Goal: Task Accomplishment & Management: Complete application form

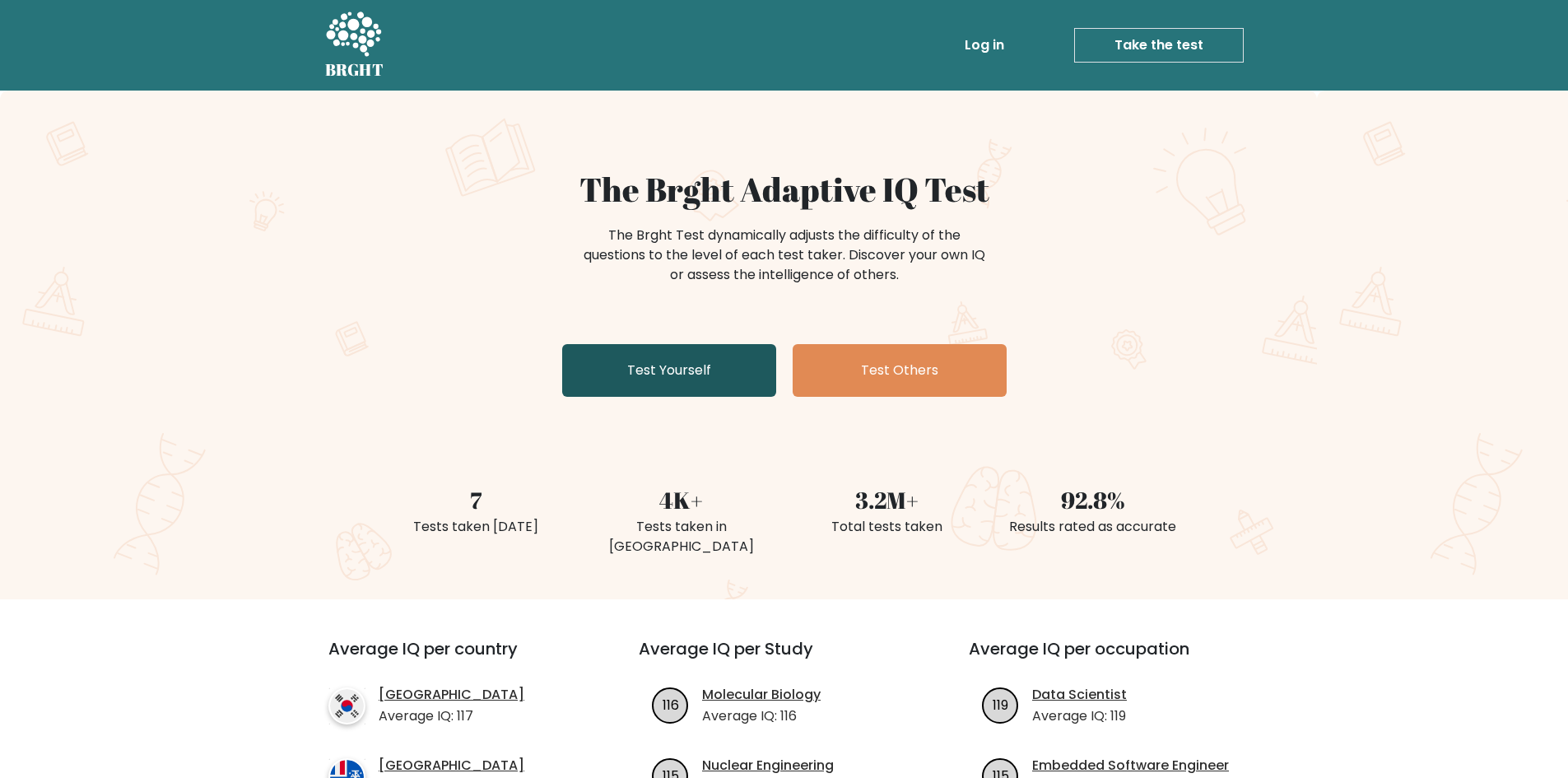
click at [704, 385] on link "Test Yourself" at bounding box center [669, 370] width 214 height 52
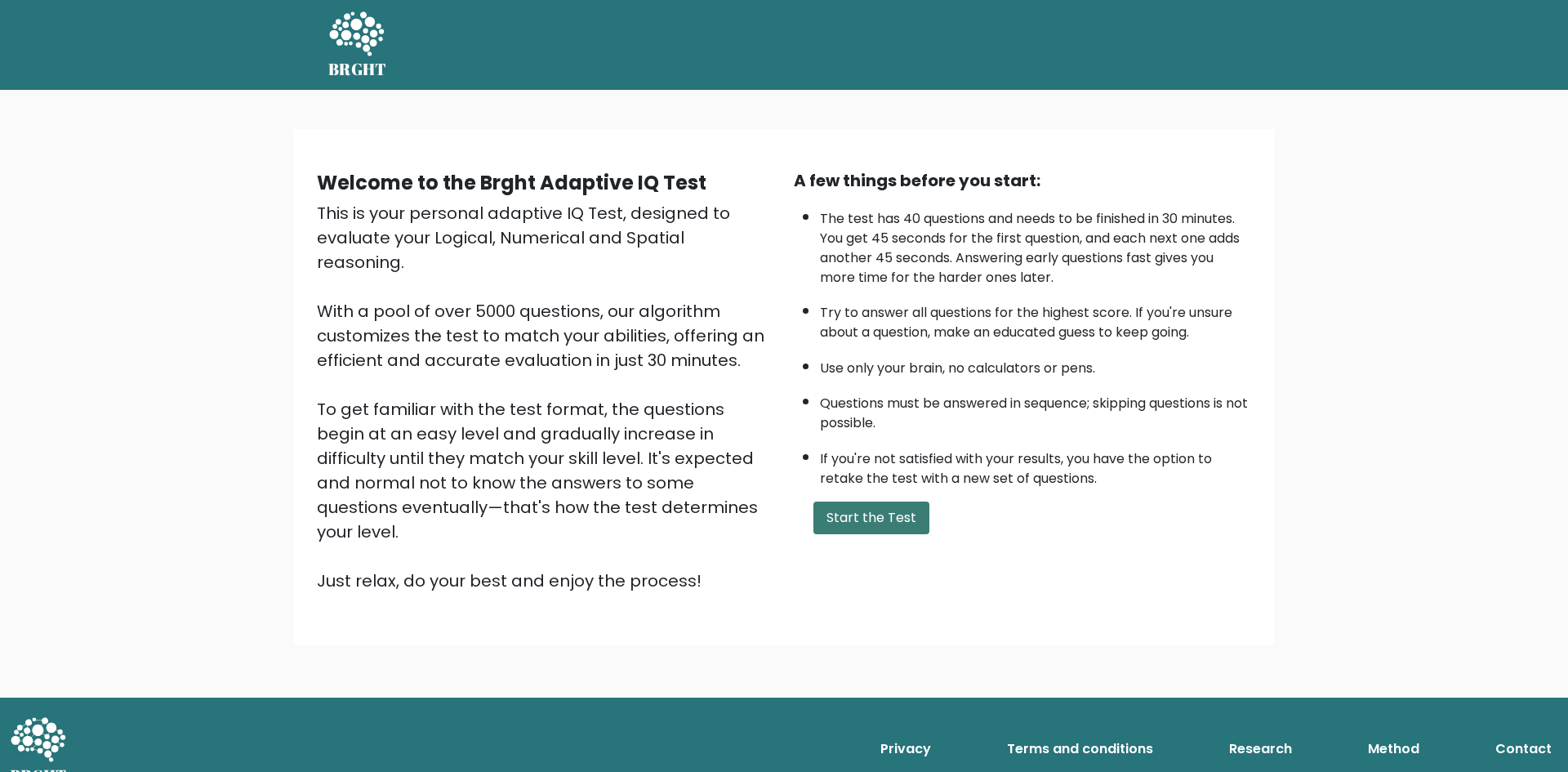
click at [892, 512] on button "Start the Test" at bounding box center [872, 518] width 116 height 32
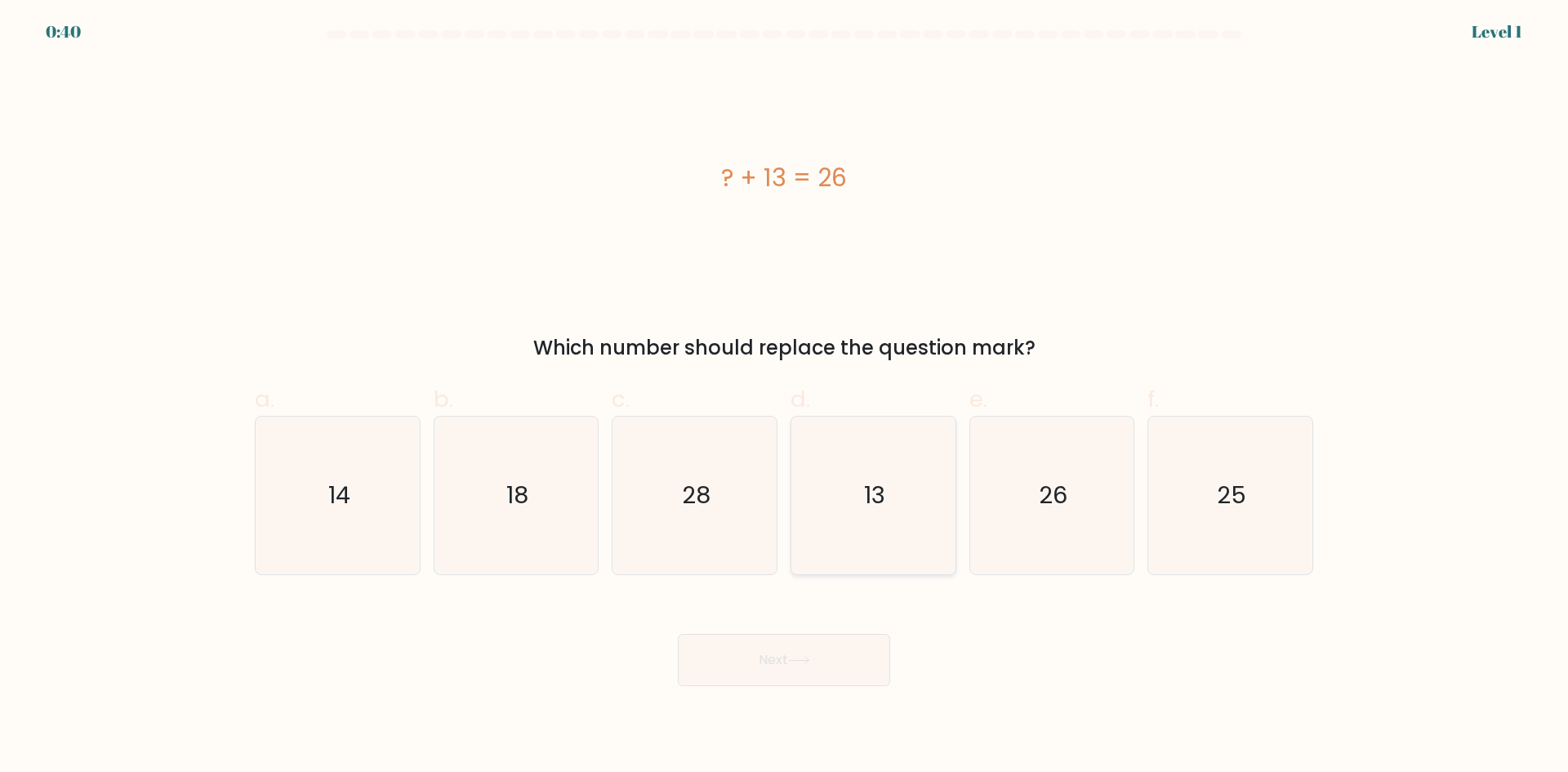
click at [911, 515] on icon "13" at bounding box center [874, 495] width 158 height 158
click at [785, 397] on input "d. 13" at bounding box center [784, 392] width 1 height 11
radio input "true"
click at [824, 674] on button "Next" at bounding box center [784, 660] width 212 height 52
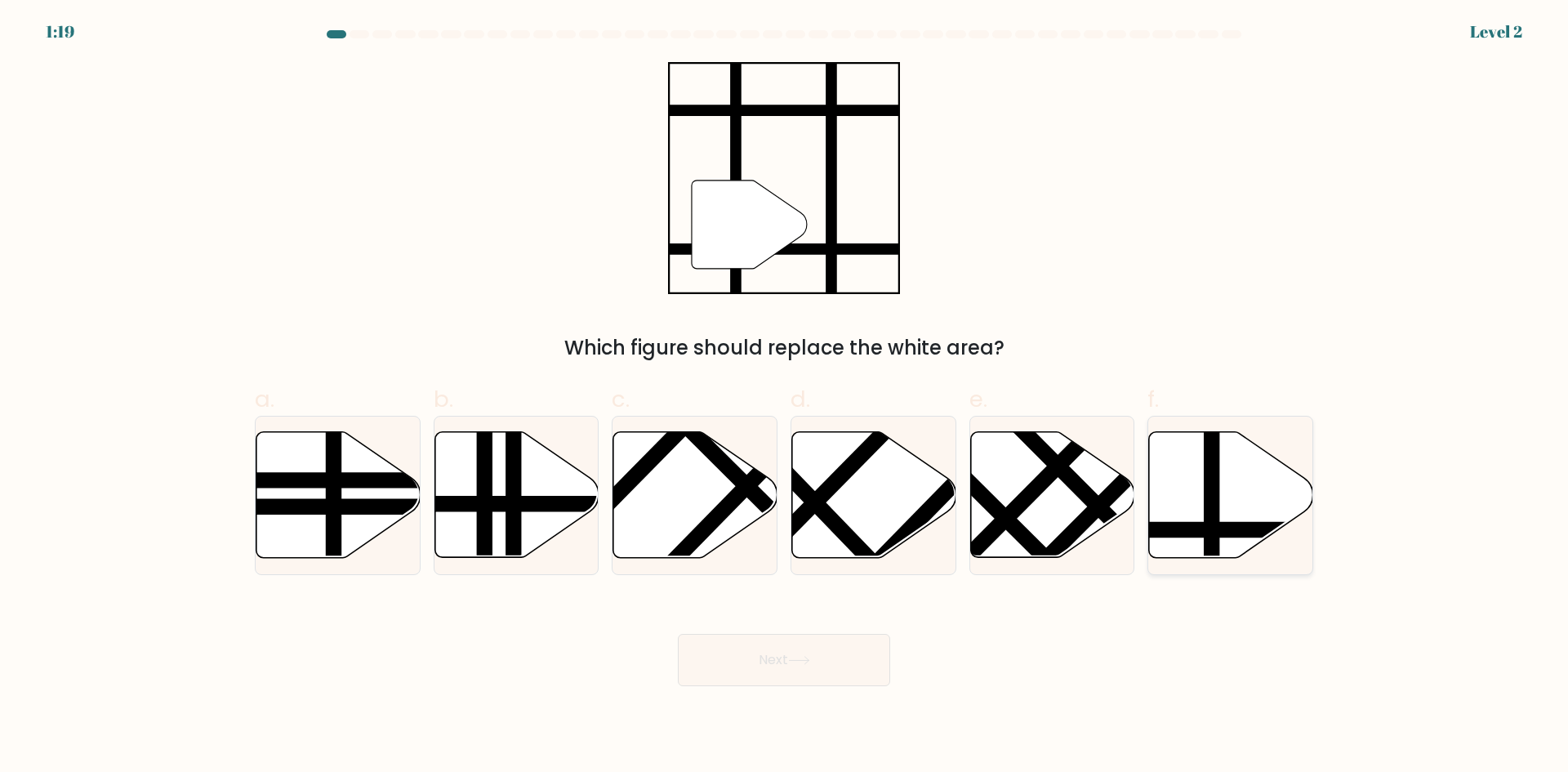
click at [1192, 506] on icon at bounding box center [1231, 495] width 164 height 126
click at [785, 397] on input "f." at bounding box center [784, 392] width 1 height 11
radio input "true"
click at [876, 680] on button "Next" at bounding box center [784, 660] width 212 height 52
click at [782, 666] on button "Next" at bounding box center [784, 660] width 212 height 52
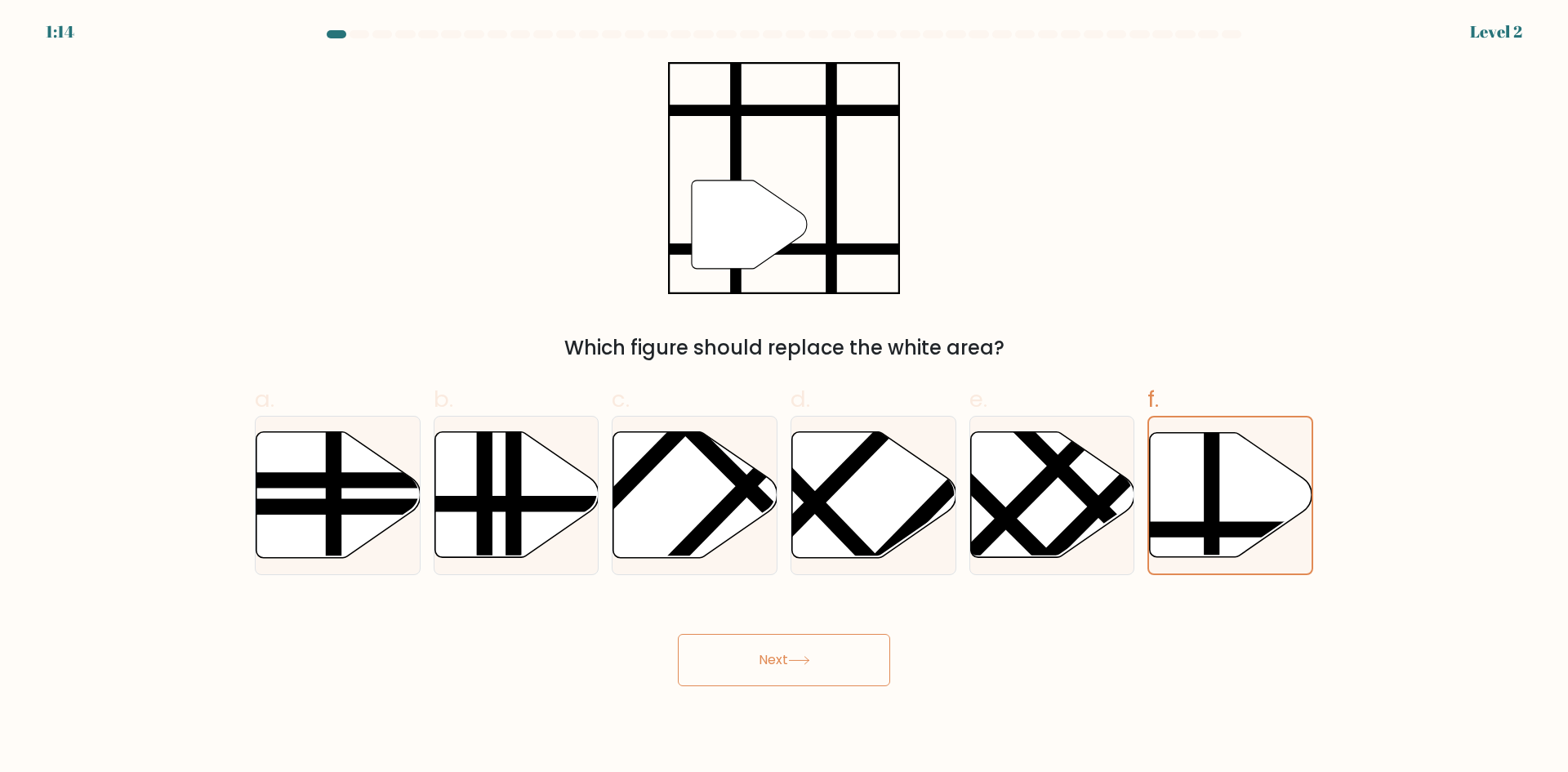
click at [776, 637] on button "Next" at bounding box center [784, 660] width 212 height 52
click at [767, 661] on button "Next" at bounding box center [784, 660] width 212 height 52
click at [766, 662] on button "Next" at bounding box center [784, 660] width 212 height 52
click at [1213, 499] on line at bounding box center [1213, 428] width 0 height 327
click at [785, 397] on input "f." at bounding box center [784, 392] width 1 height 11
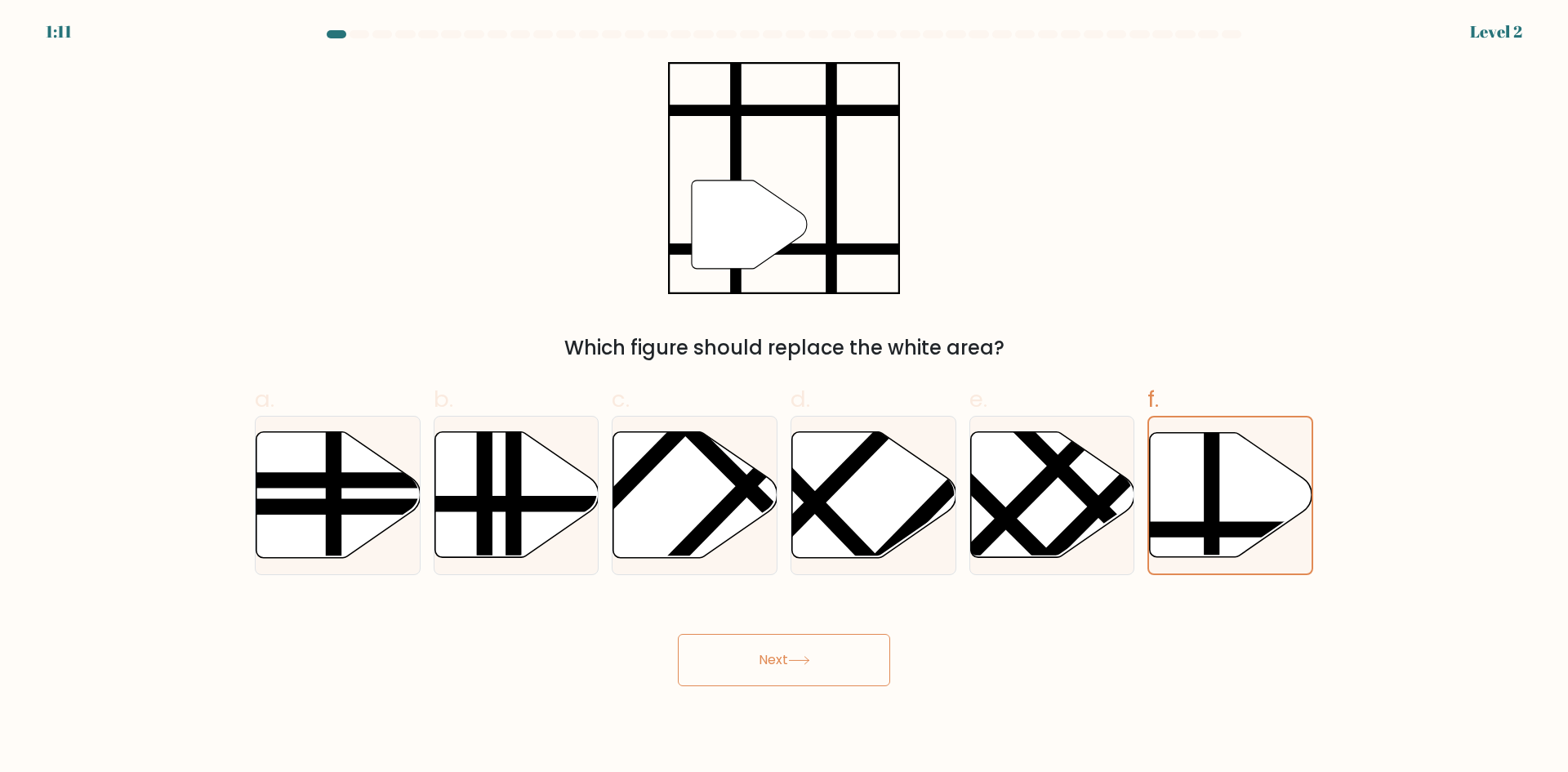
click at [846, 655] on button "Next" at bounding box center [784, 660] width 212 height 52
click at [1187, 521] on icon at bounding box center [1231, 494] width 163 height 124
click at [785, 397] on input "f." at bounding box center [784, 392] width 1 height 11
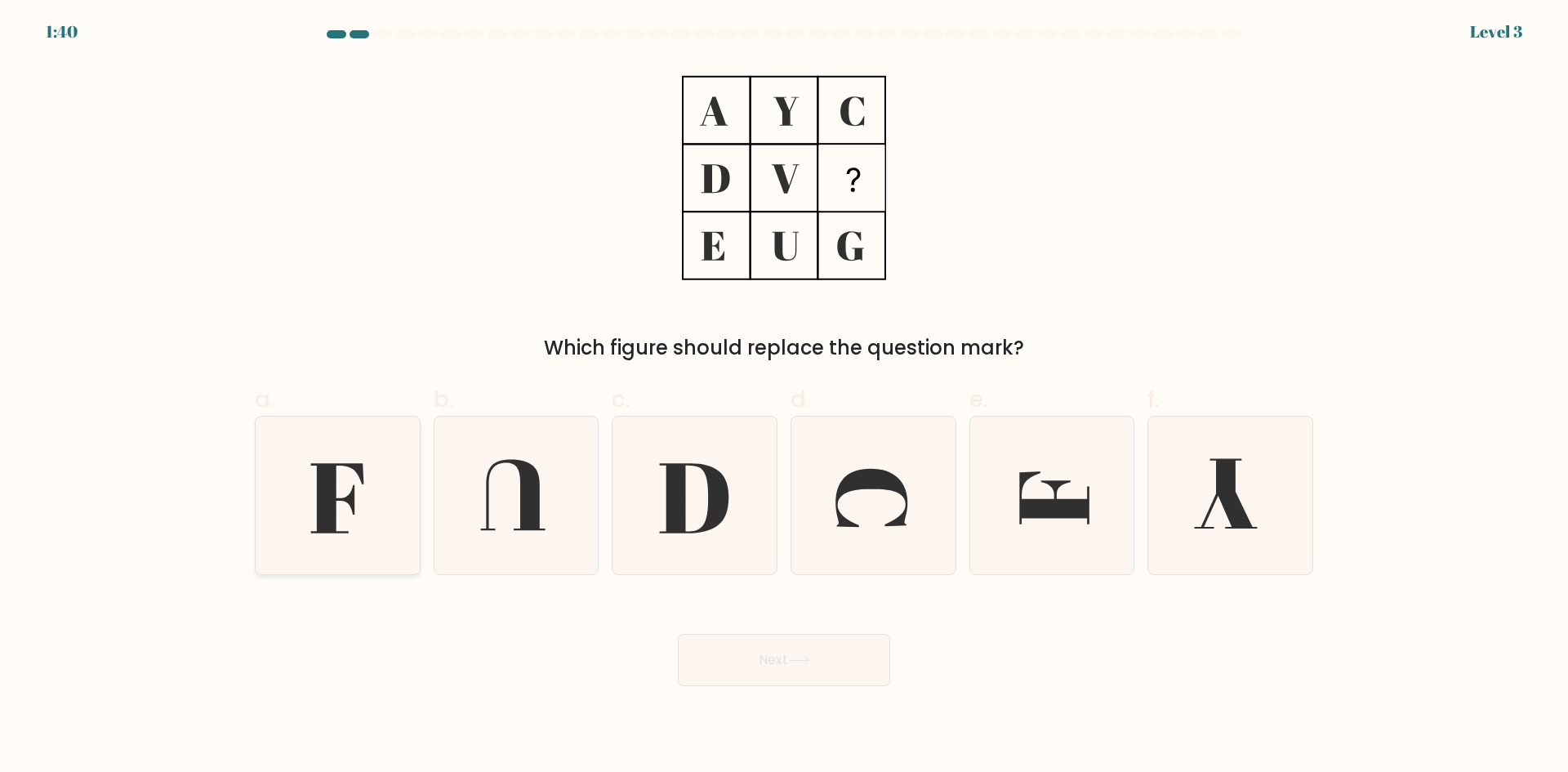
click at [361, 515] on icon at bounding box center [338, 495] width 158 height 158
click at [784, 397] on input "a." at bounding box center [784, 392] width 1 height 11
radio input "true"
click at [757, 664] on button "Next" at bounding box center [784, 660] width 212 height 52
click at [791, 659] on button "Next" at bounding box center [784, 660] width 212 height 52
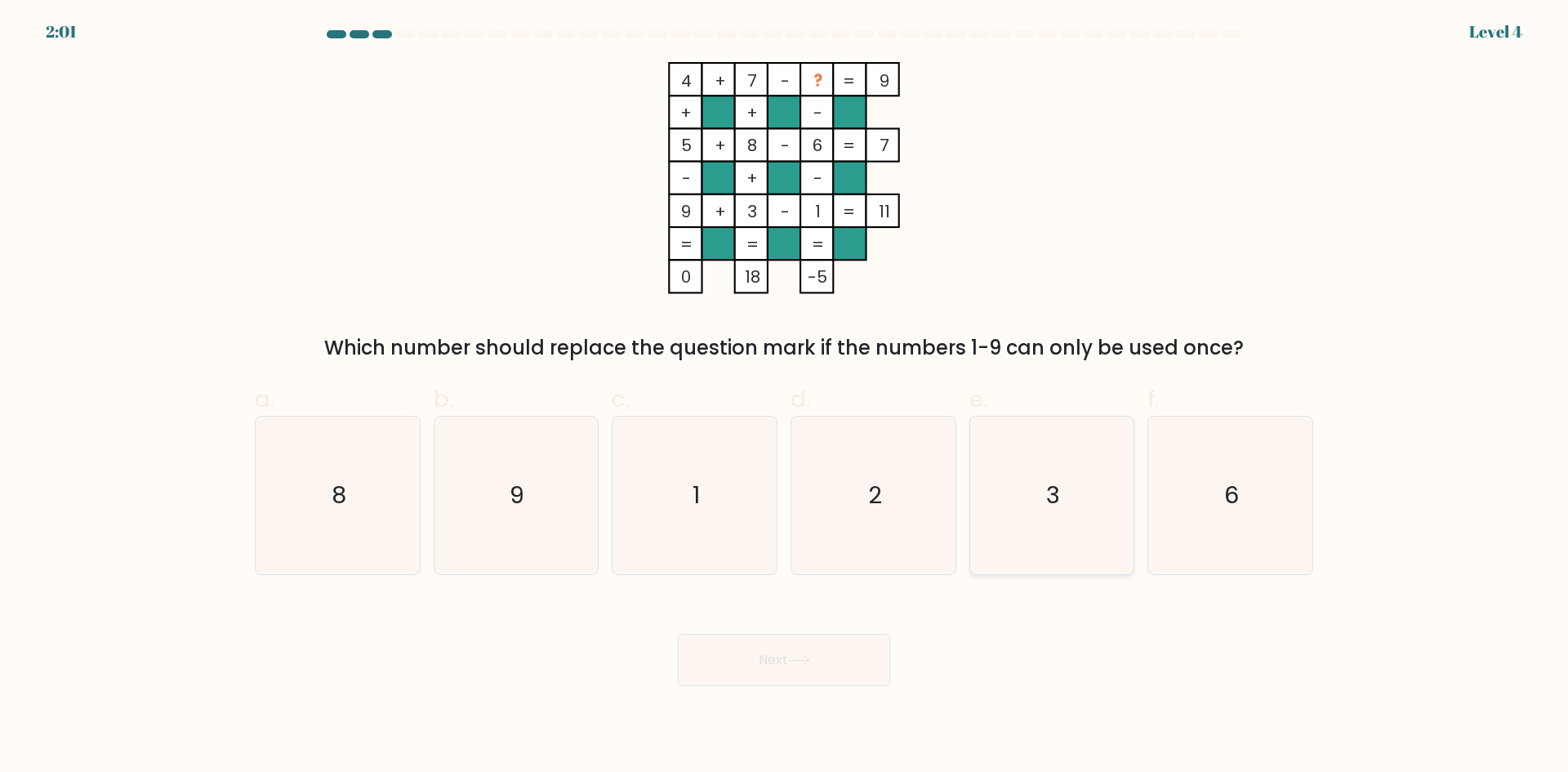
click at [1057, 489] on text "3" at bounding box center [1054, 495] width 14 height 32
click at [785, 397] on input "e. 3" at bounding box center [784, 392] width 1 height 11
radio input "true"
click at [790, 663] on button "Next" at bounding box center [784, 660] width 212 height 52
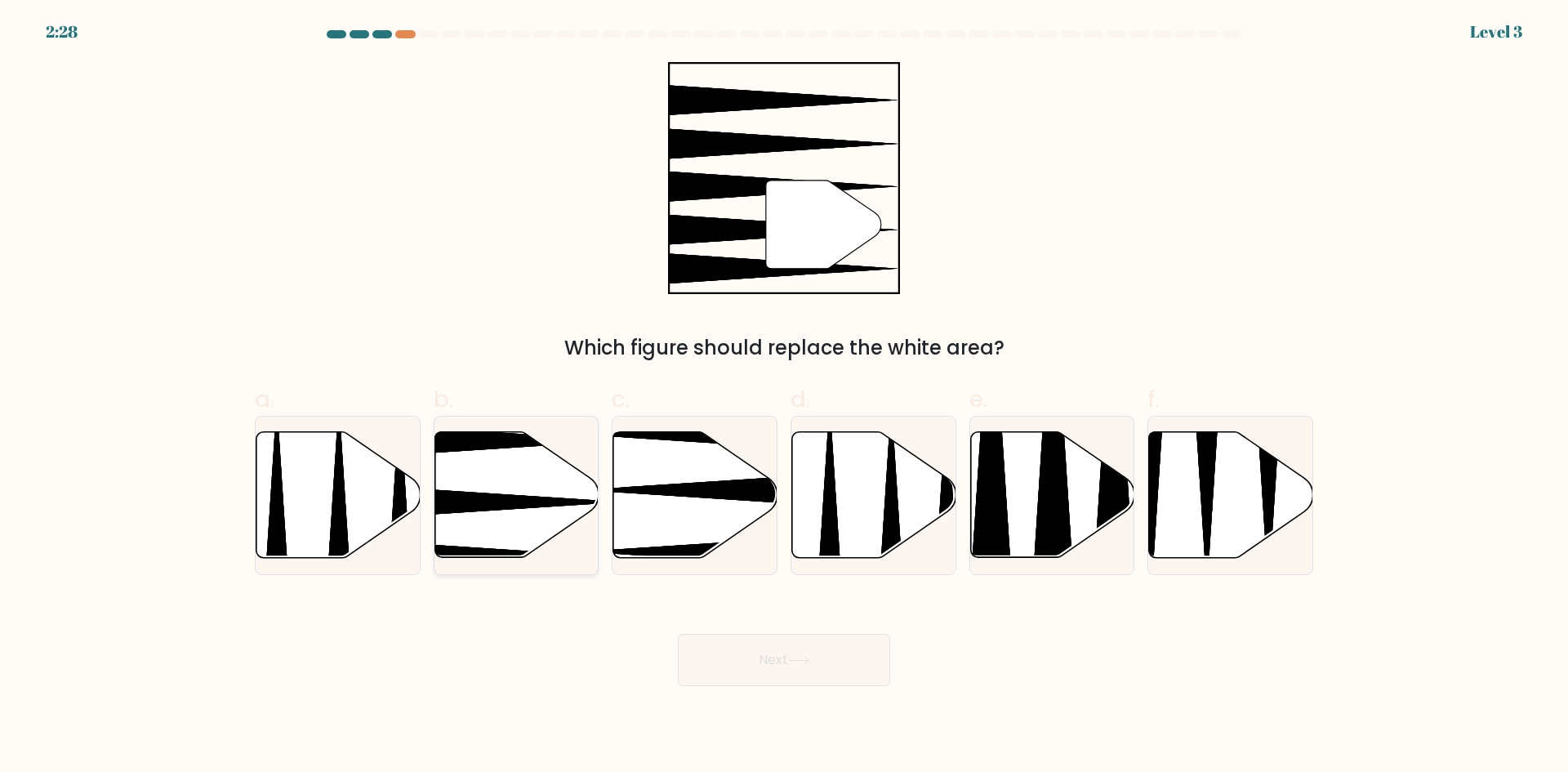
click at [547, 503] on icon at bounding box center [460, 502] width 326 height 42
click at [784, 397] on input "b." at bounding box center [784, 392] width 1 height 11
radio input "true"
click at [794, 668] on button "Next" at bounding box center [784, 660] width 212 height 52
click at [776, 660] on button "Next" at bounding box center [784, 660] width 212 height 52
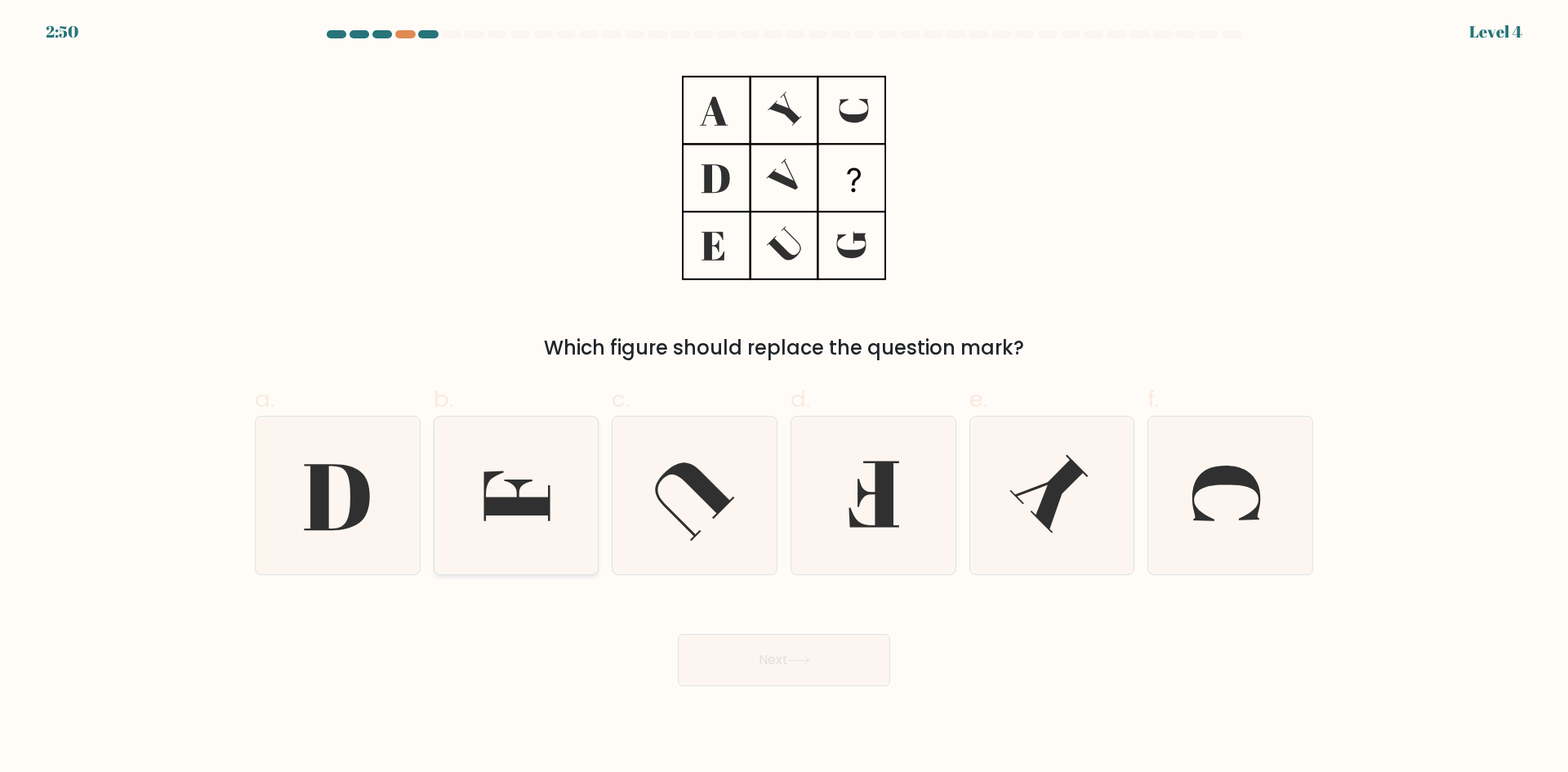
click at [520, 512] on icon at bounding box center [516, 495] width 66 height 50
click at [784, 397] on input "b." at bounding box center [784, 392] width 1 height 11
radio input "true"
click at [792, 654] on button "Next" at bounding box center [784, 660] width 212 height 52
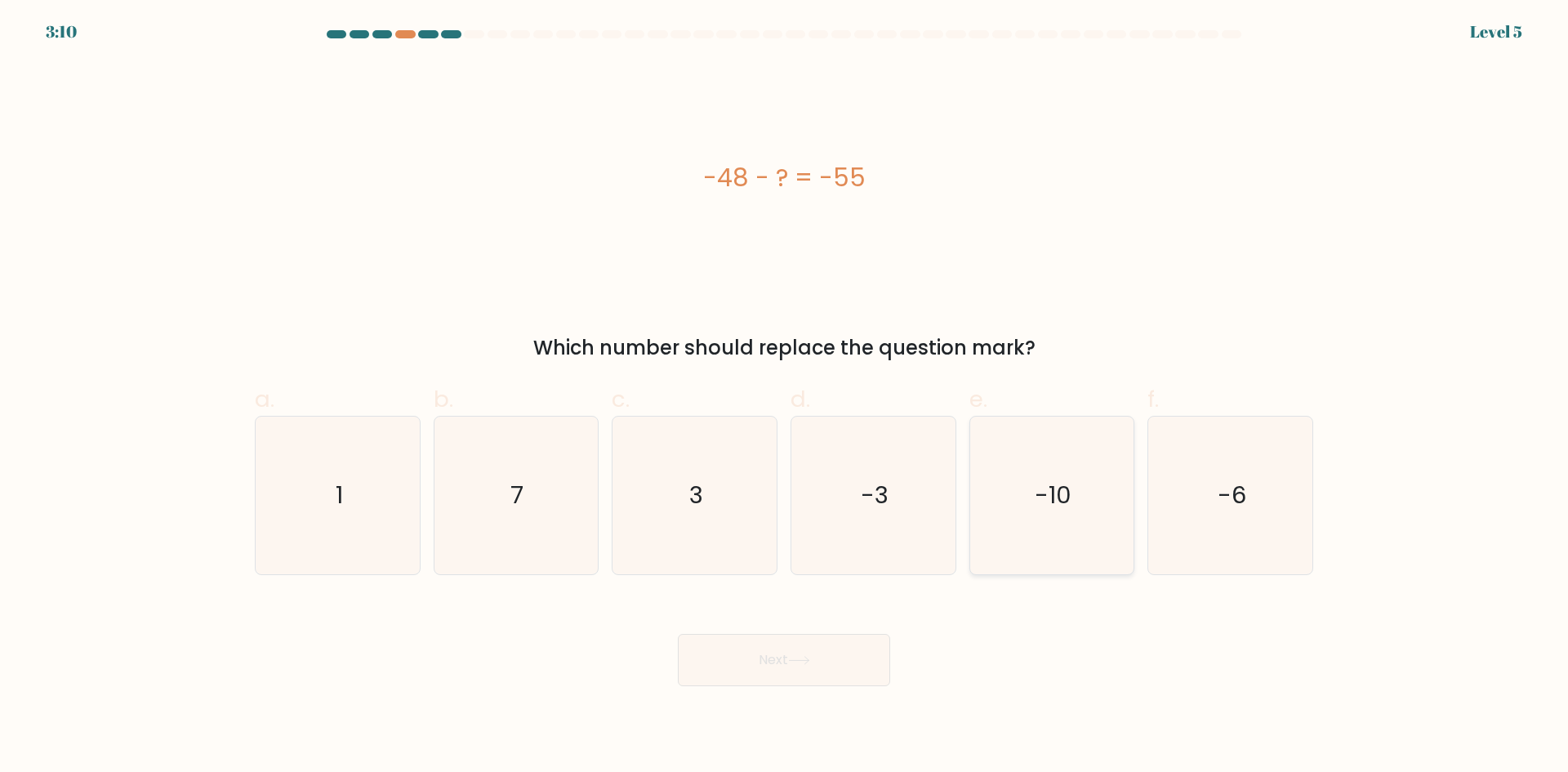
click at [1075, 513] on icon "-10" at bounding box center [1052, 495] width 158 height 158
click at [785, 397] on input "e. -10" at bounding box center [784, 392] width 1 height 11
radio input "true"
click at [783, 658] on button "Next" at bounding box center [784, 660] width 212 height 52
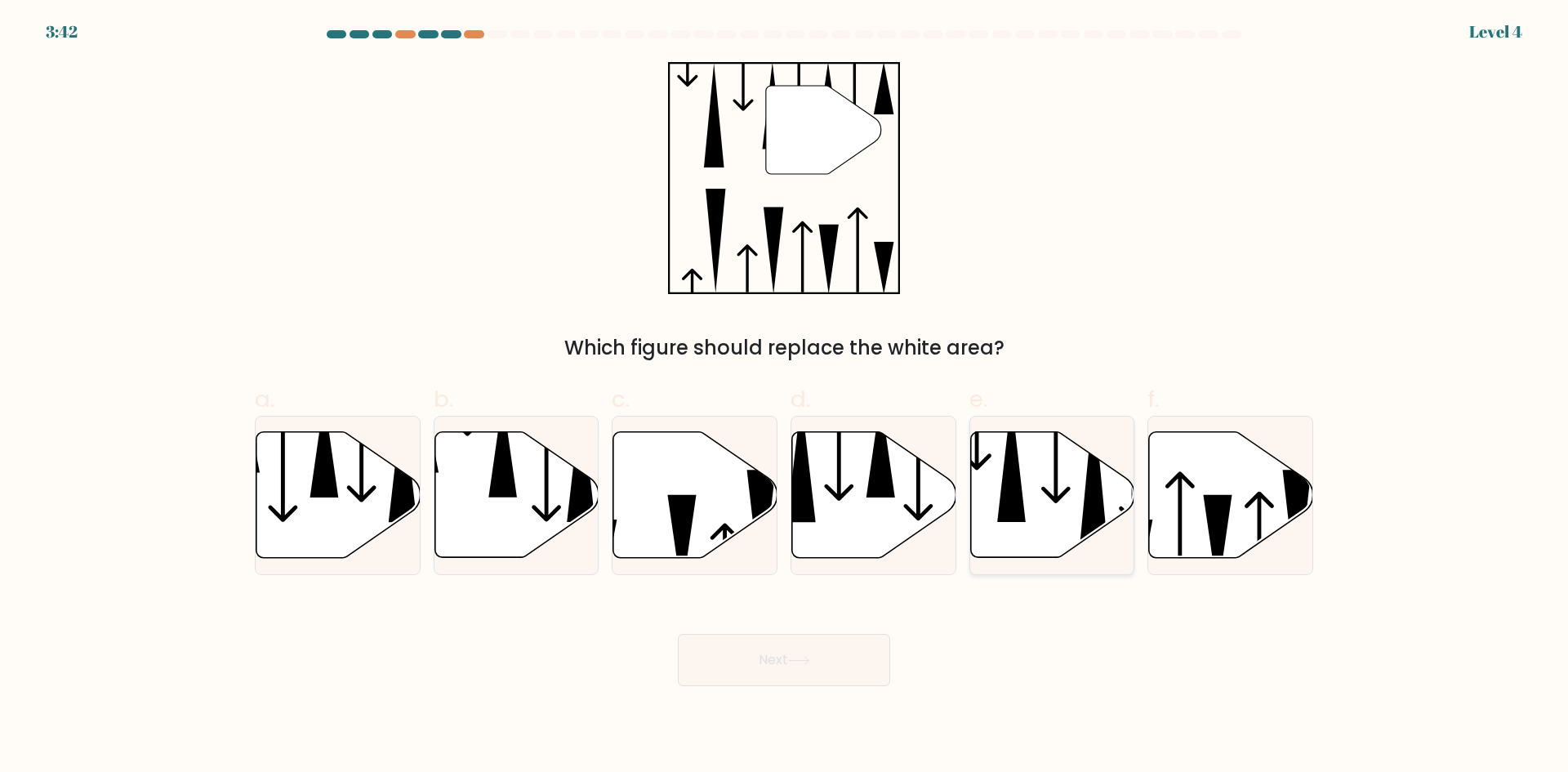
click at [1044, 495] on icon at bounding box center [1052, 495] width 164 height 126
click at [785, 397] on input "e." at bounding box center [784, 392] width 1 height 11
radio input "true"
click at [801, 656] on icon at bounding box center [799, 660] width 22 height 9
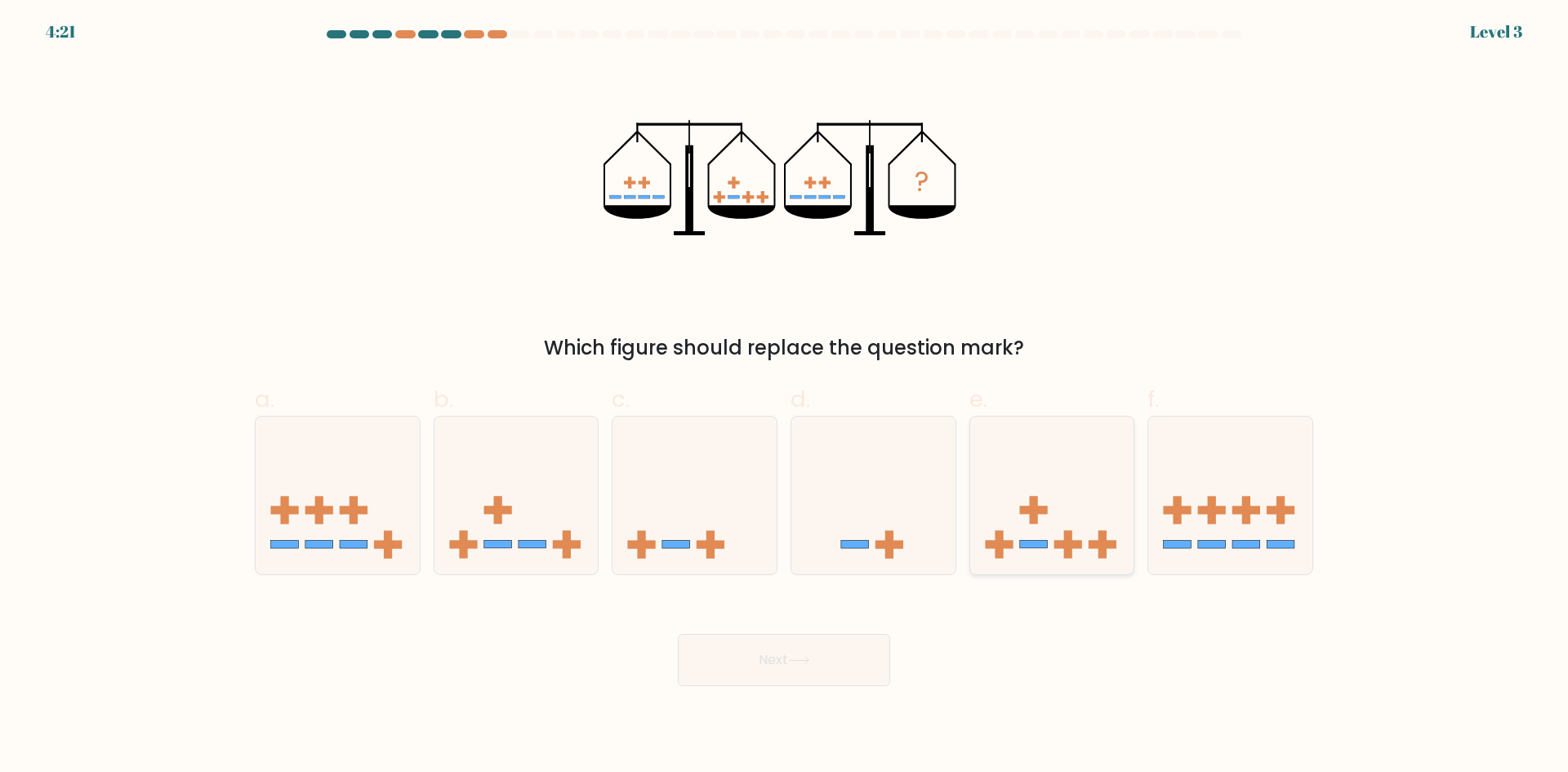
click at [1041, 533] on icon at bounding box center [1052, 495] width 164 height 136
click at [785, 397] on input "e." at bounding box center [784, 392] width 1 height 11
radio input "true"
click at [810, 658] on icon at bounding box center [799, 660] width 22 height 9
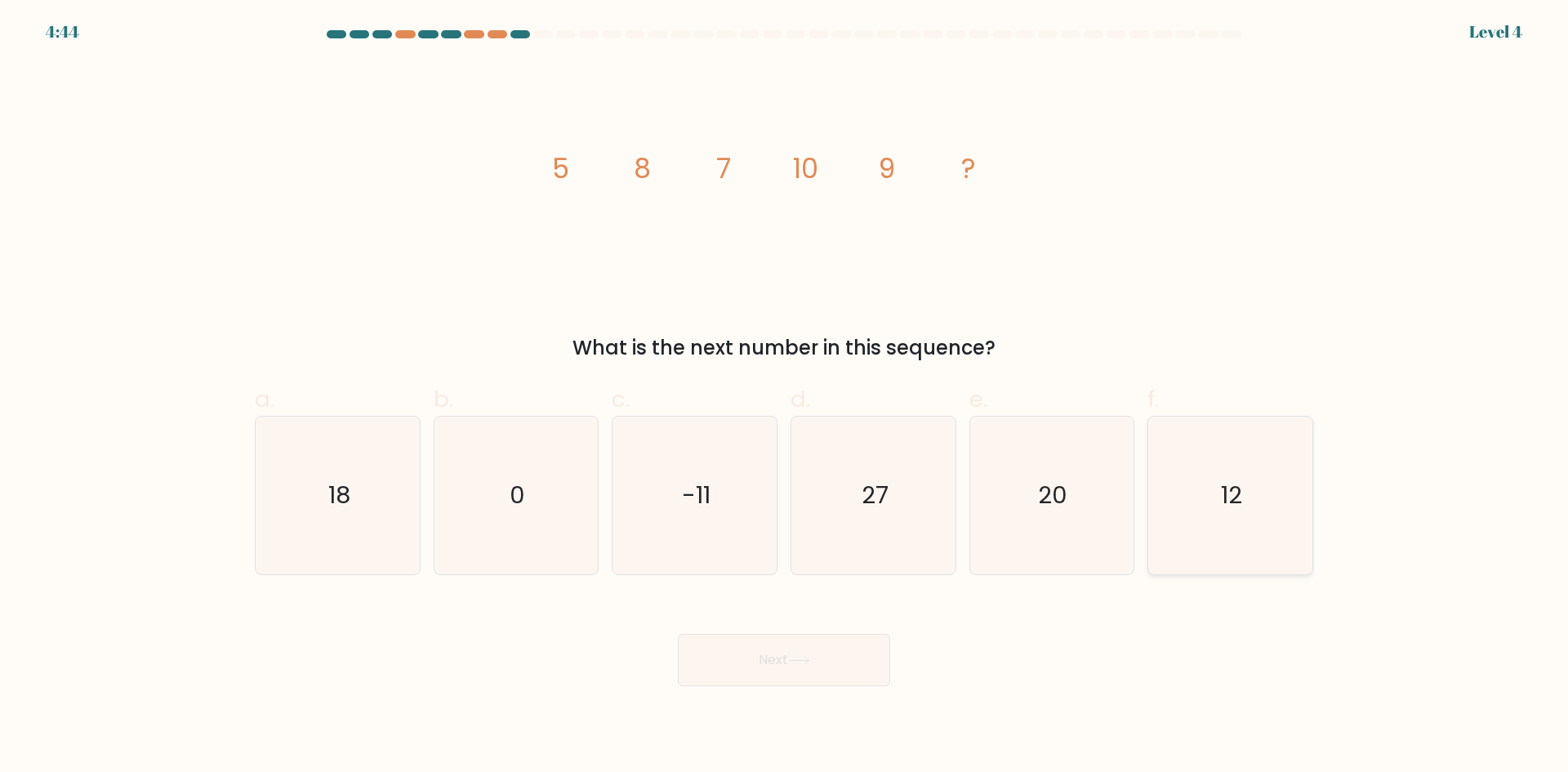
click at [1222, 515] on icon "12" at bounding box center [1230, 495] width 158 height 158
click at [785, 397] on input "f. 12" at bounding box center [784, 392] width 1 height 11
radio input "true"
click at [834, 653] on button "Next" at bounding box center [784, 660] width 212 height 52
click at [796, 669] on button "Next" at bounding box center [784, 660] width 212 height 52
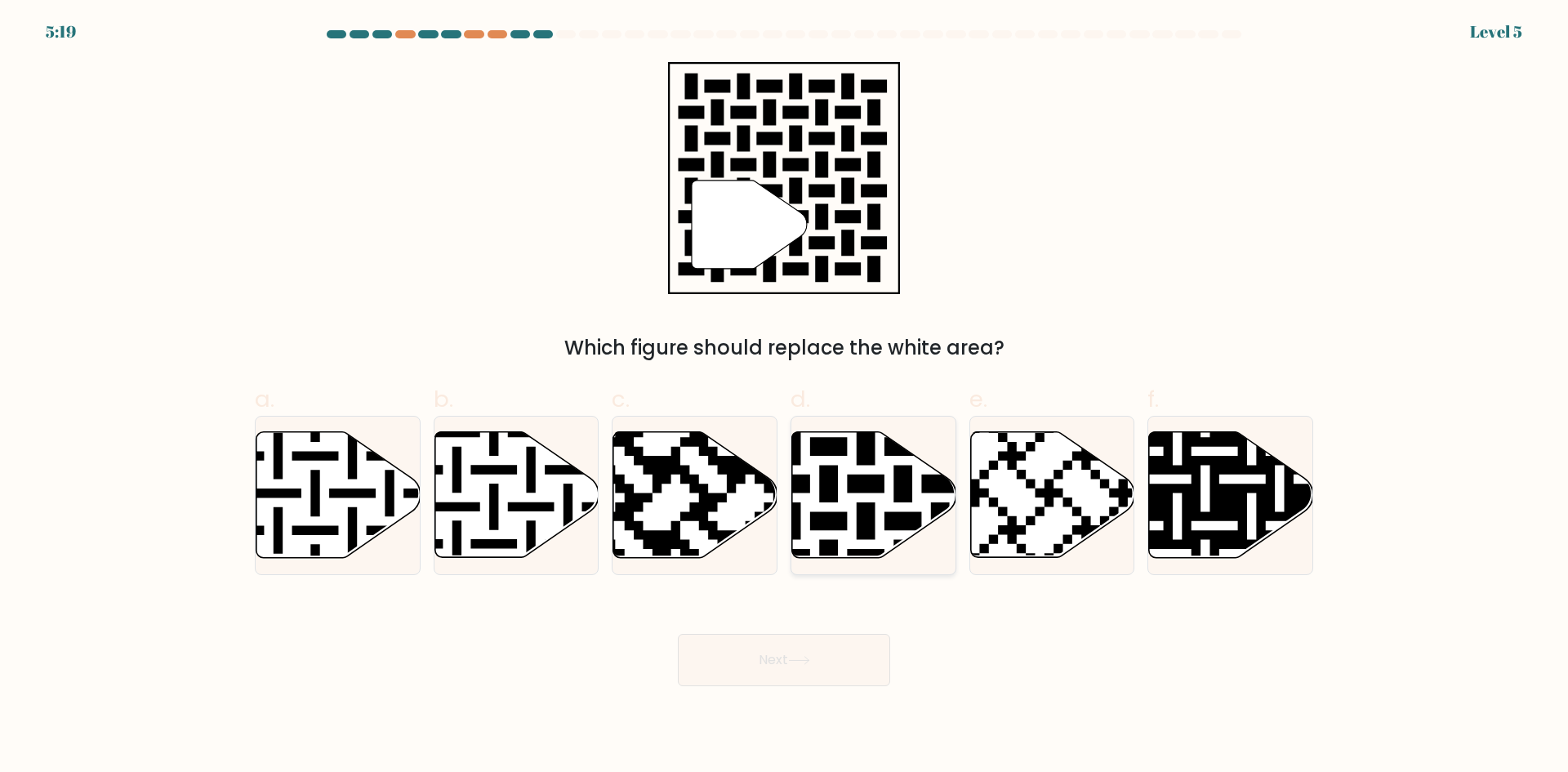
click at [859, 498] on icon at bounding box center [874, 495] width 164 height 126
click at [785, 397] on input "d." at bounding box center [784, 392] width 1 height 11
radio input "true"
click at [818, 652] on button "Next" at bounding box center [784, 660] width 212 height 52
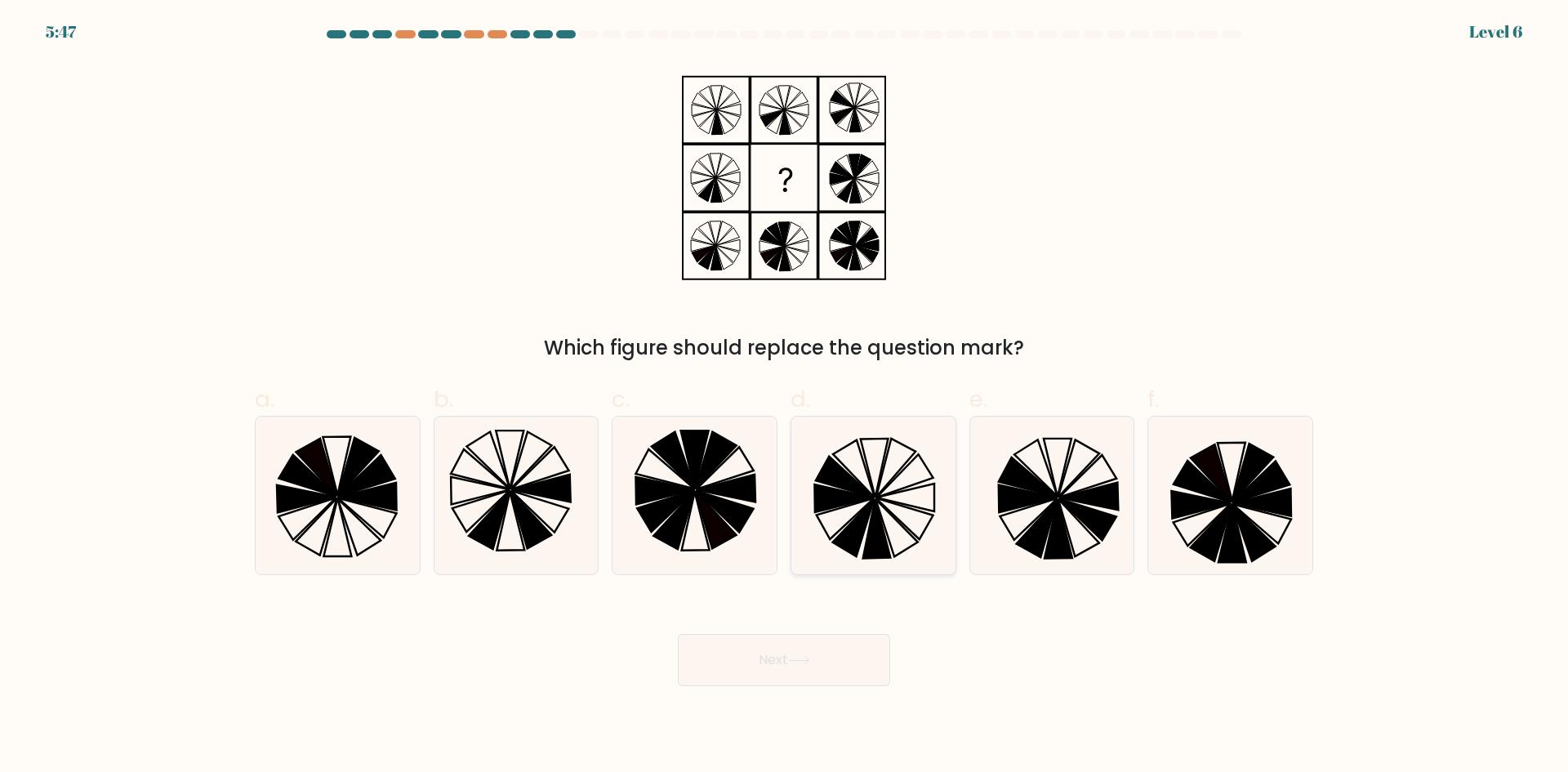
click at [870, 503] on icon at bounding box center [845, 520] width 57 height 41
click at [785, 397] on input "d." at bounding box center [784, 392] width 1 height 11
radio input "true"
click at [810, 657] on icon at bounding box center [799, 660] width 22 height 9
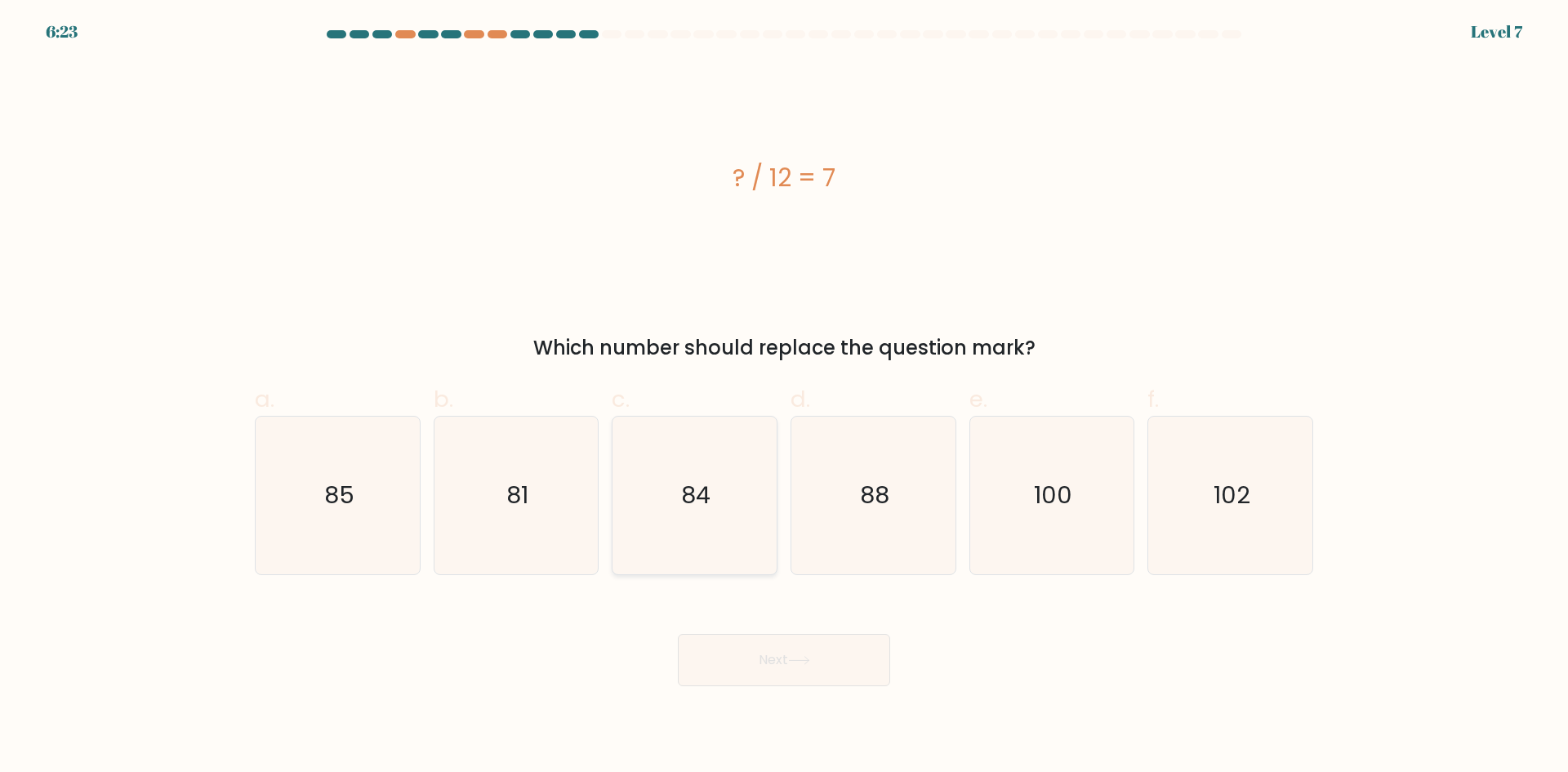
click at [746, 494] on icon "84" at bounding box center [694, 495] width 158 height 158
click at [784, 397] on input "c. 84" at bounding box center [784, 392] width 1 height 11
radio input "true"
click at [758, 671] on button "Next" at bounding box center [784, 660] width 212 height 52
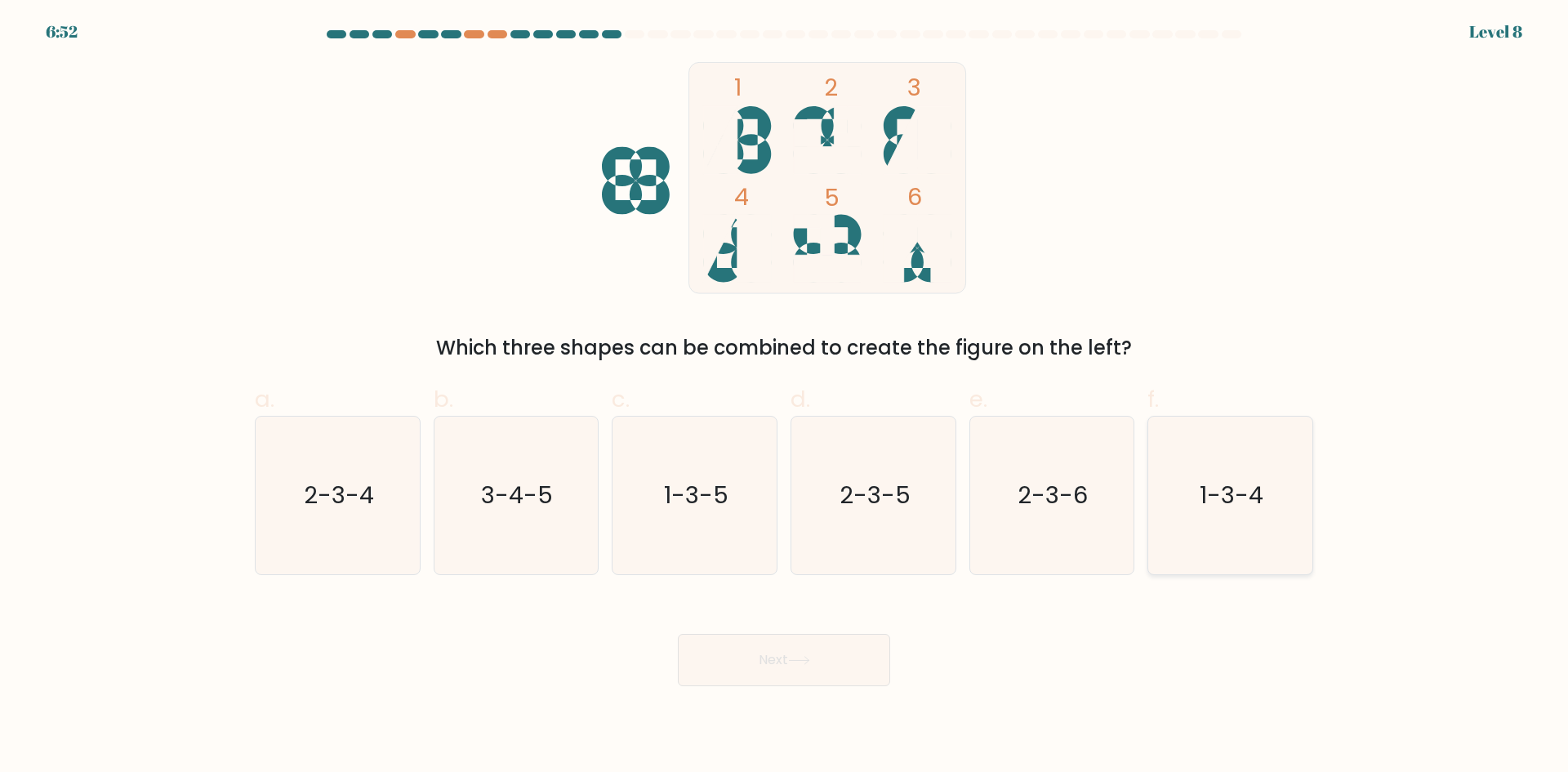
click at [1221, 526] on icon "1-3-4" at bounding box center [1230, 495] width 158 height 158
click at [785, 397] on input "f. 1-3-4" at bounding box center [784, 392] width 1 height 11
radio input "true"
click at [867, 665] on button "Next" at bounding box center [784, 660] width 212 height 52
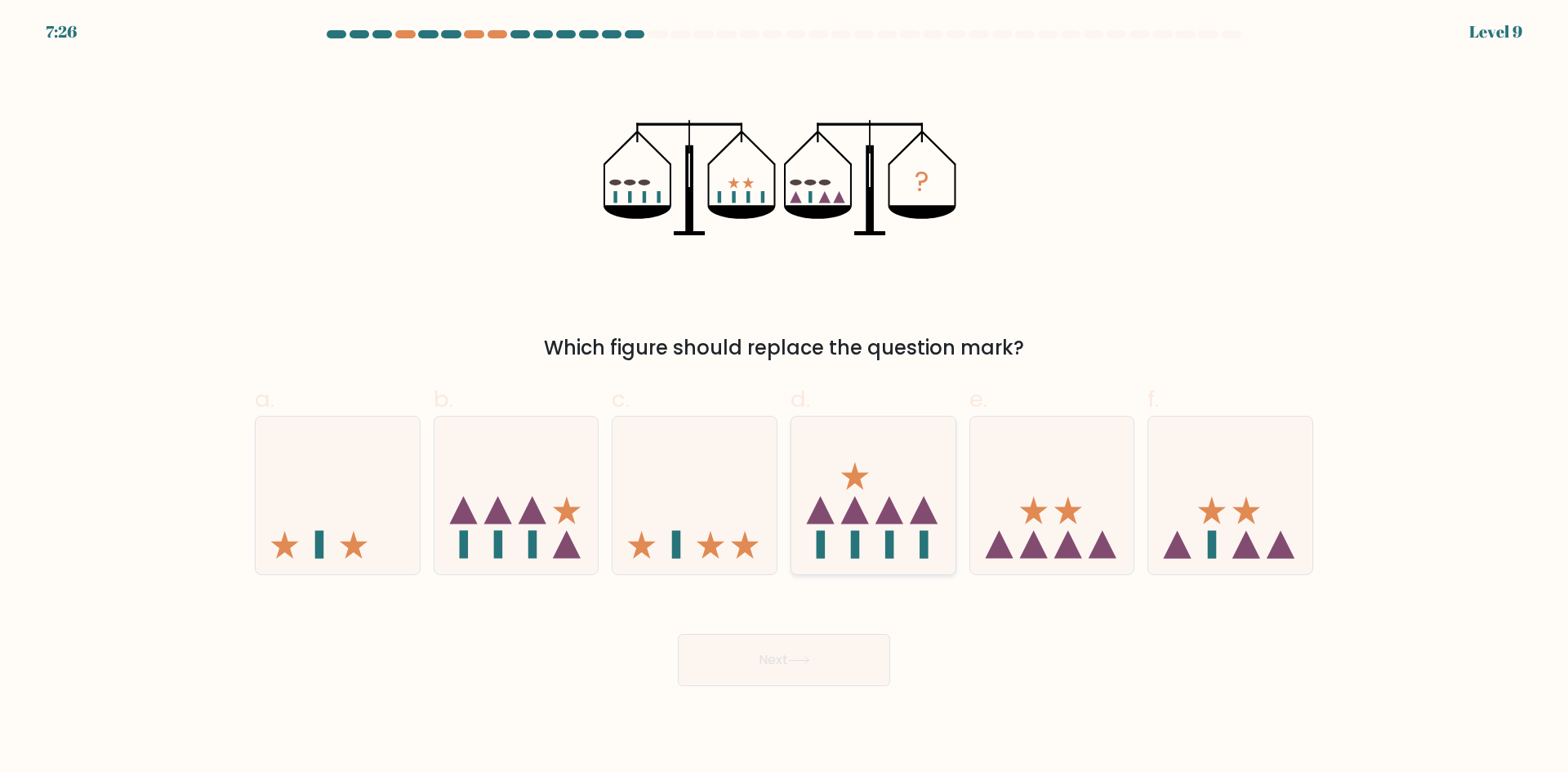
click at [904, 486] on icon at bounding box center [873, 495] width 164 height 136
click at [785, 397] on input "d." at bounding box center [784, 392] width 1 height 11
radio input "true"
click at [848, 651] on button "Next" at bounding box center [784, 660] width 212 height 52
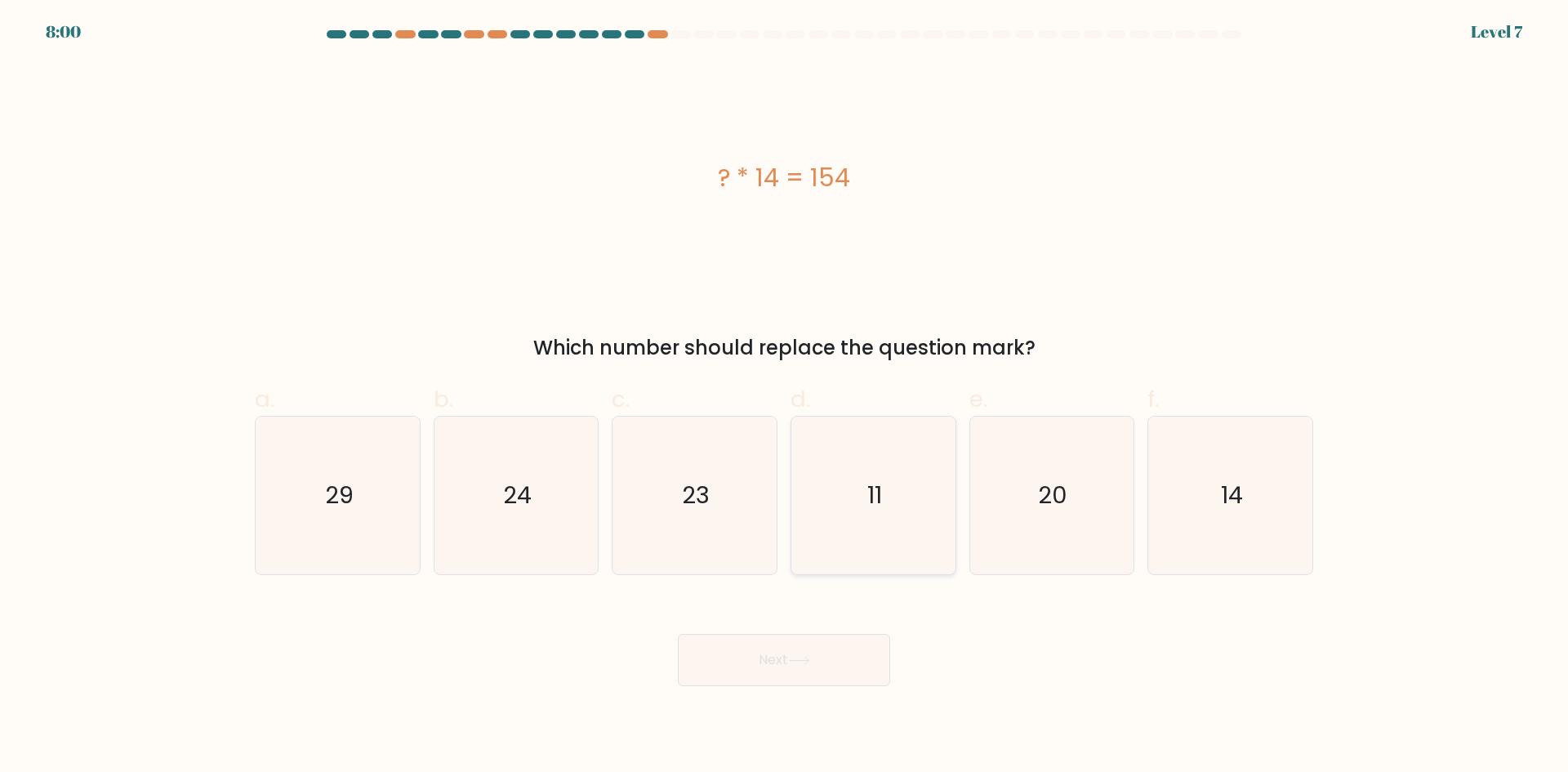
drag, startPoint x: 925, startPoint y: 512, endPoint x: 865, endPoint y: 659, distance: 158.8
click at [924, 512] on icon "11" at bounding box center [874, 495] width 158 height 158
click at [785, 397] on input "d. 11" at bounding box center [784, 392] width 1 height 11
radio input "true"
click at [846, 674] on button "Next" at bounding box center [784, 660] width 212 height 52
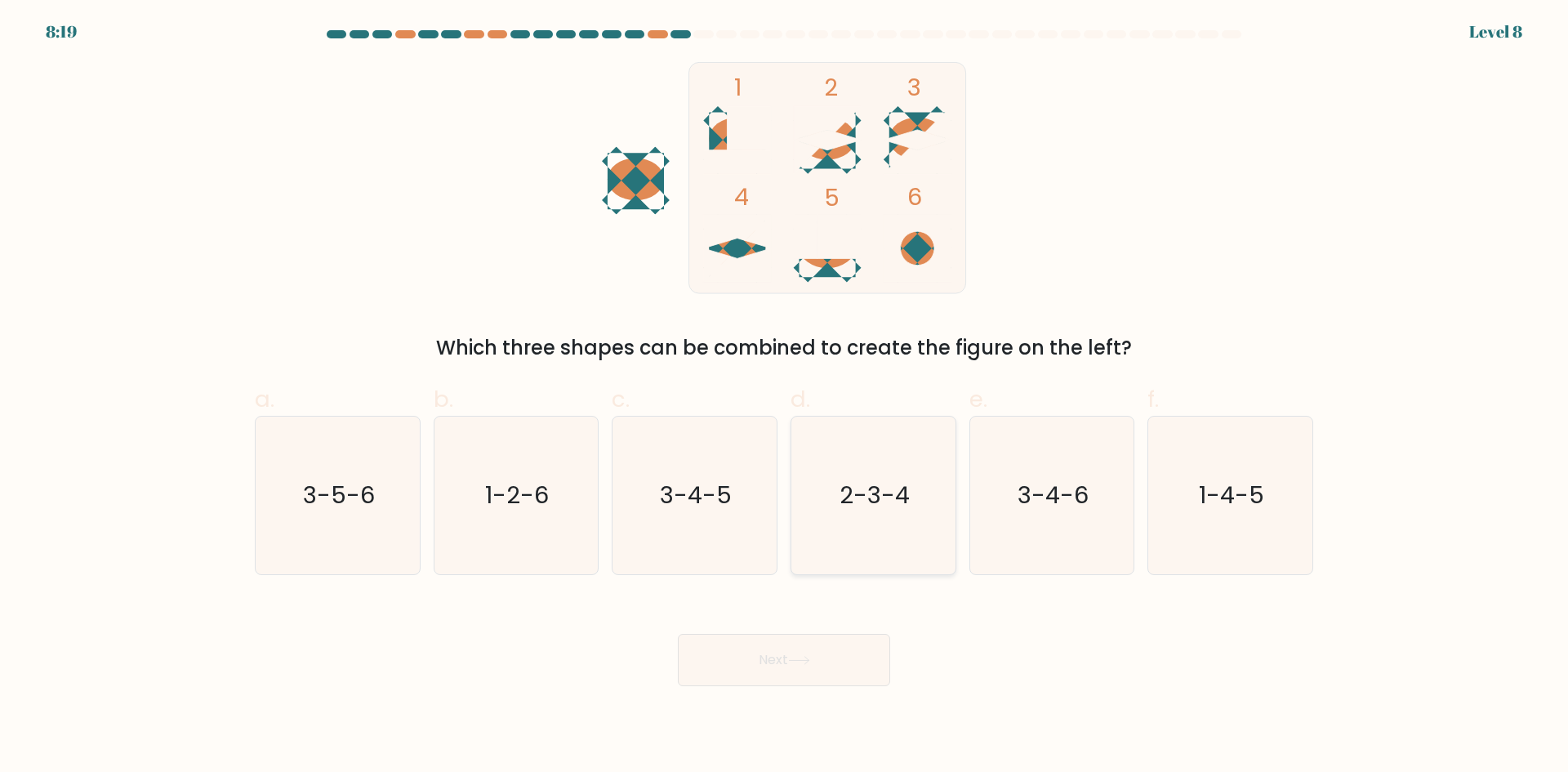
click at [908, 530] on icon "2-3-4" at bounding box center [874, 495] width 158 height 158
click at [785, 397] on input "d. 2-3-4" at bounding box center [784, 392] width 1 height 11
radio input "true"
click at [843, 667] on button "Next" at bounding box center [784, 660] width 212 height 52
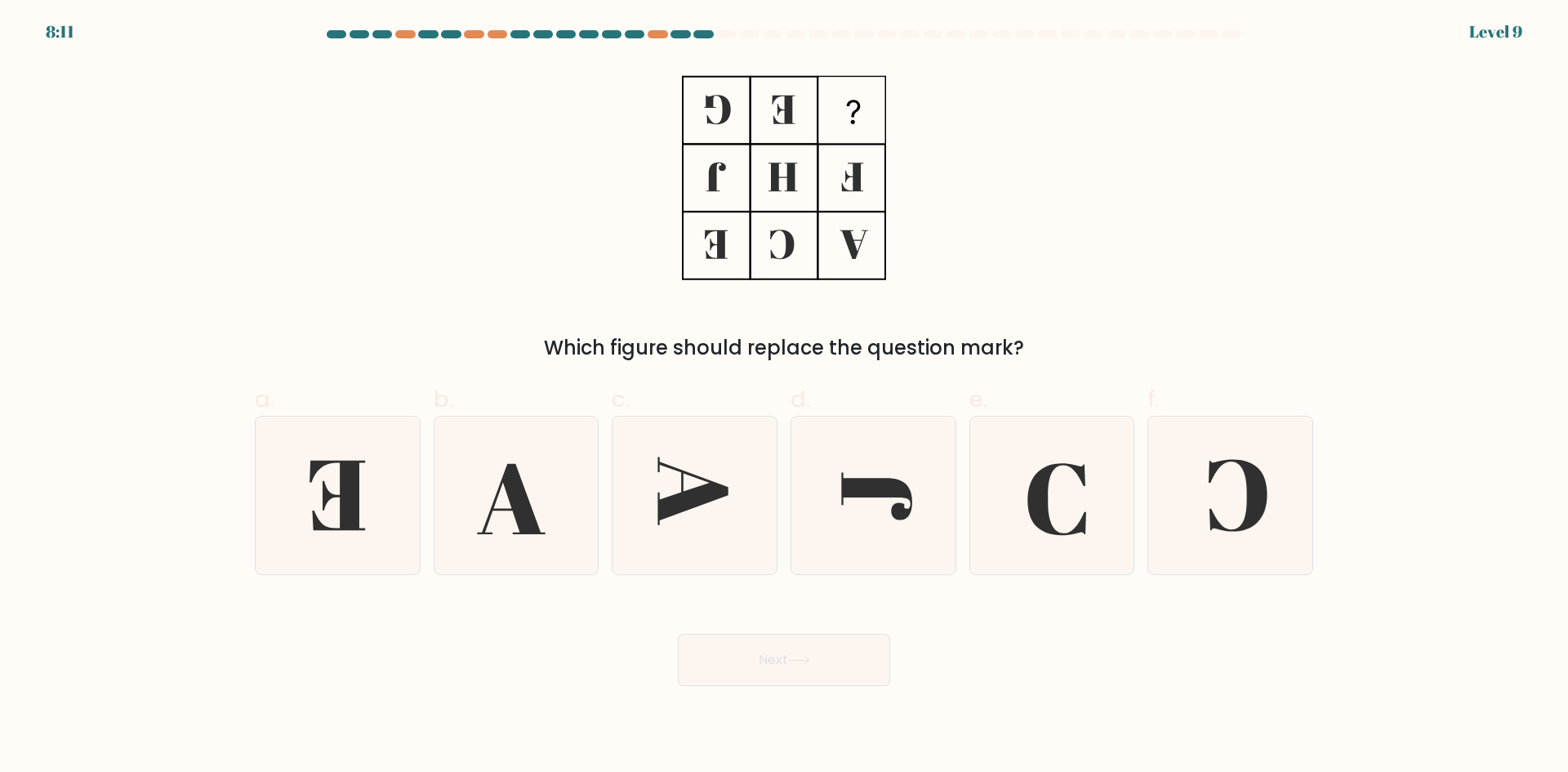
click at [795, 654] on button "Next" at bounding box center [784, 660] width 212 height 52
click at [1216, 524] on icon at bounding box center [1238, 495] width 59 height 72
click at [785, 397] on input "f." at bounding box center [784, 392] width 1 height 11
radio input "true"
click at [790, 650] on button "Next" at bounding box center [784, 660] width 212 height 52
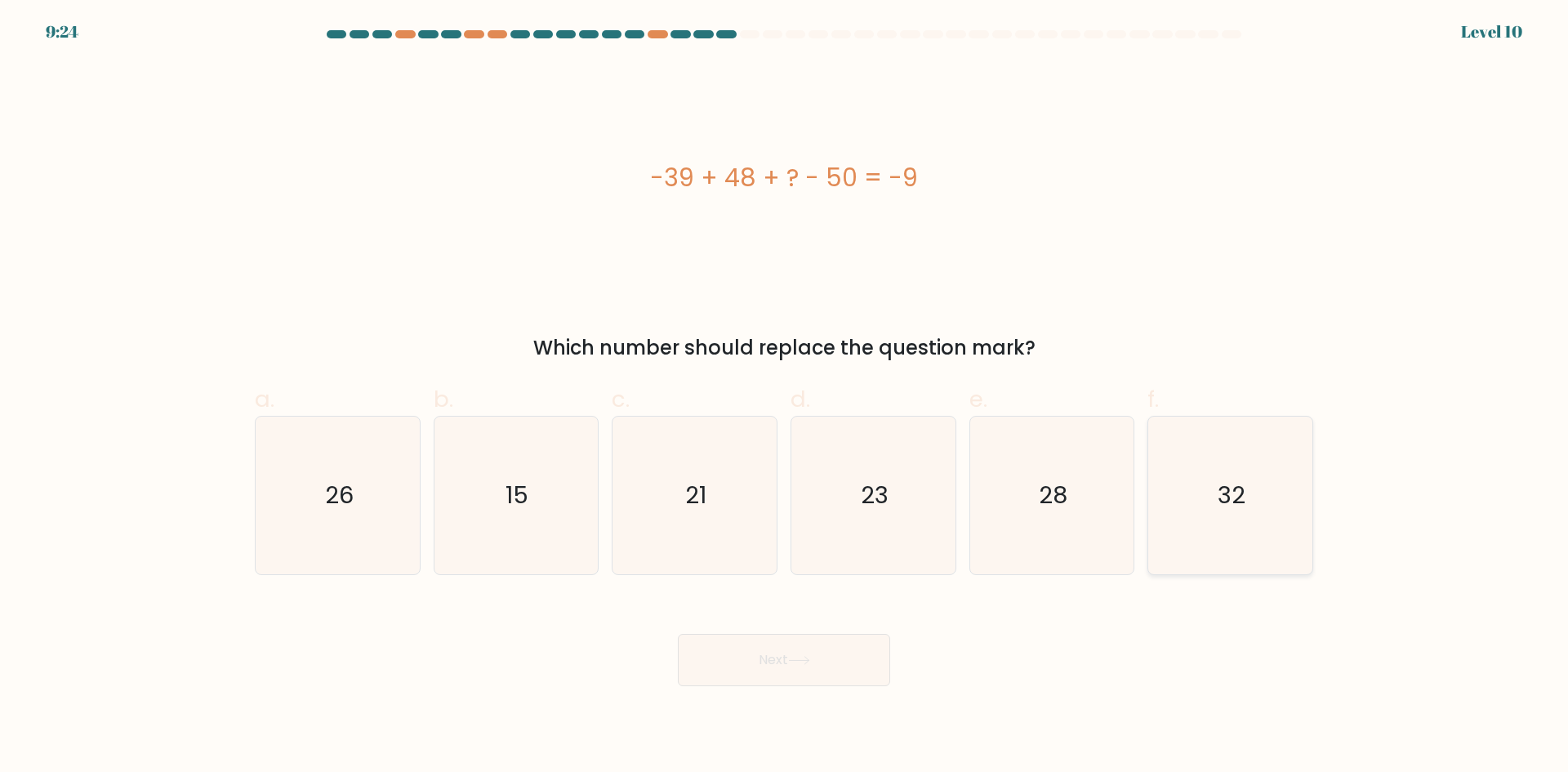
click at [1237, 521] on icon "32" at bounding box center [1230, 495] width 158 height 158
click at [785, 397] on input "f. 32" at bounding box center [784, 392] width 1 height 11
radio input "true"
click at [776, 643] on button "Next" at bounding box center [784, 660] width 212 height 52
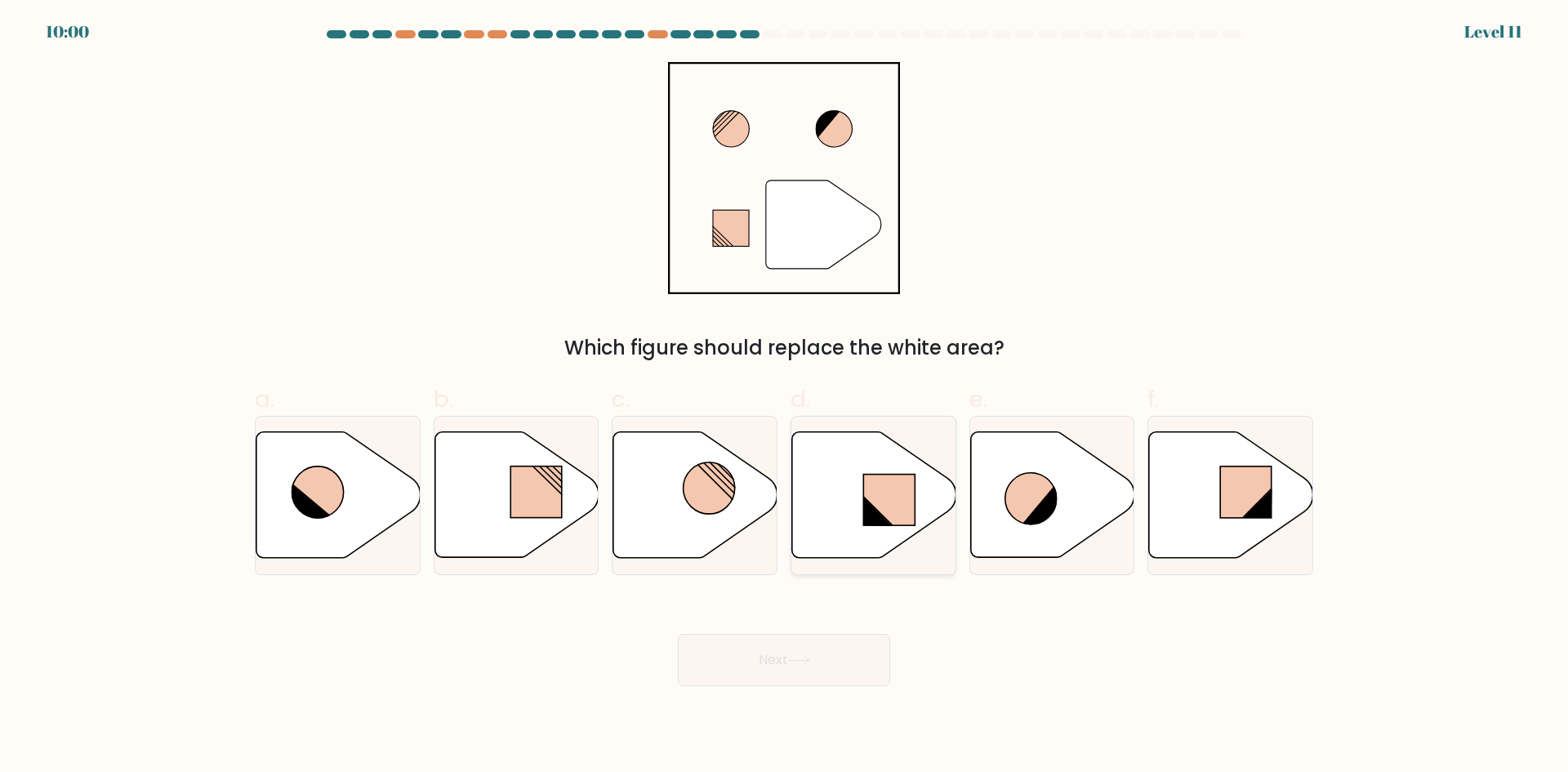
click at [889, 493] on rect at bounding box center [889, 500] width 51 height 51
click at [785, 397] on input "d." at bounding box center [784, 392] width 1 height 11
radio input "true"
click at [810, 663] on icon at bounding box center [799, 660] width 22 height 9
click at [847, 659] on button "Next" at bounding box center [784, 660] width 212 height 52
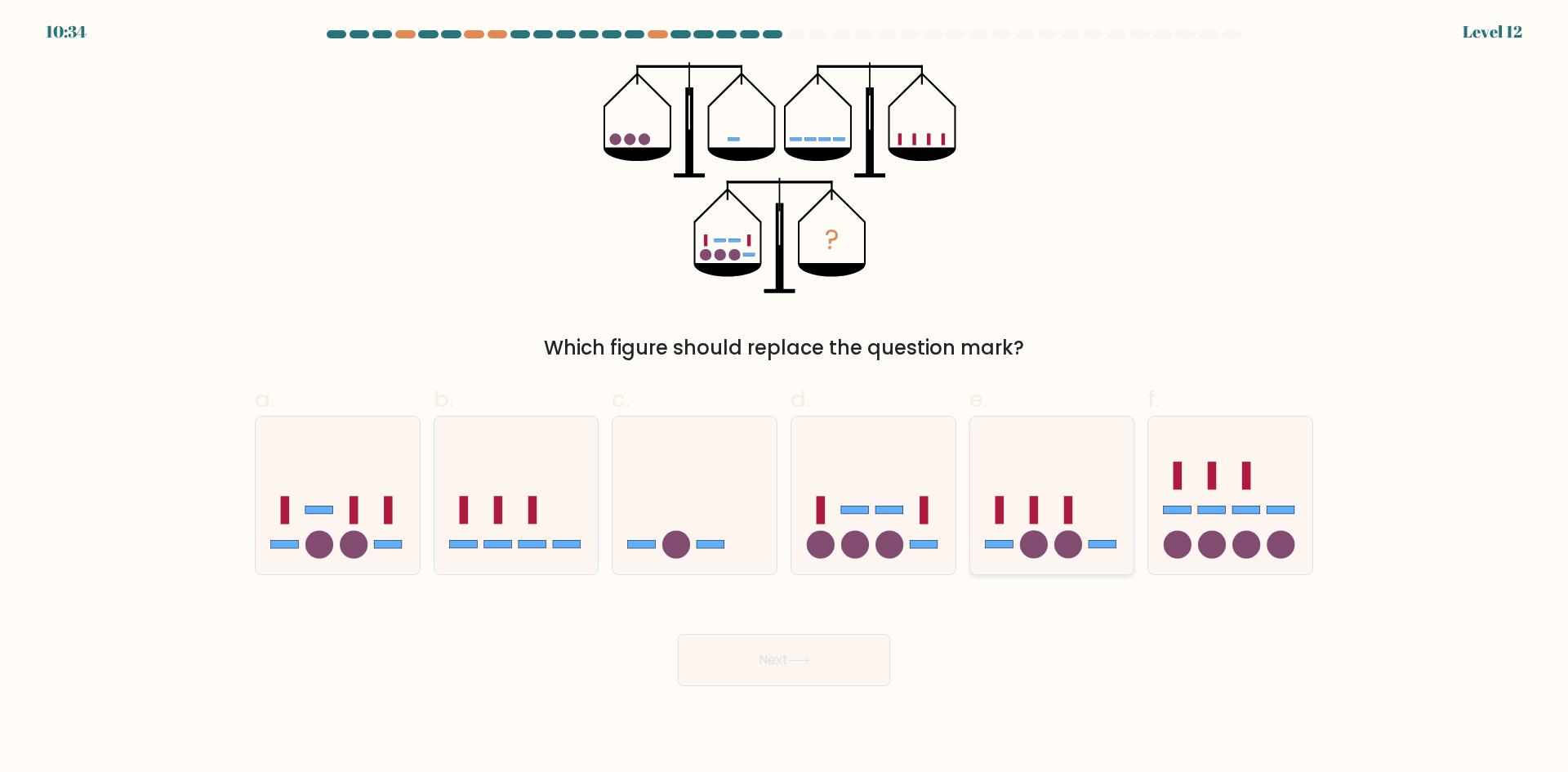
click at [1009, 525] on icon at bounding box center [1052, 495] width 164 height 136
click at [785, 397] on input "e." at bounding box center [784, 392] width 1 height 11
radio input "true"
click at [795, 669] on button "Next" at bounding box center [784, 660] width 212 height 52
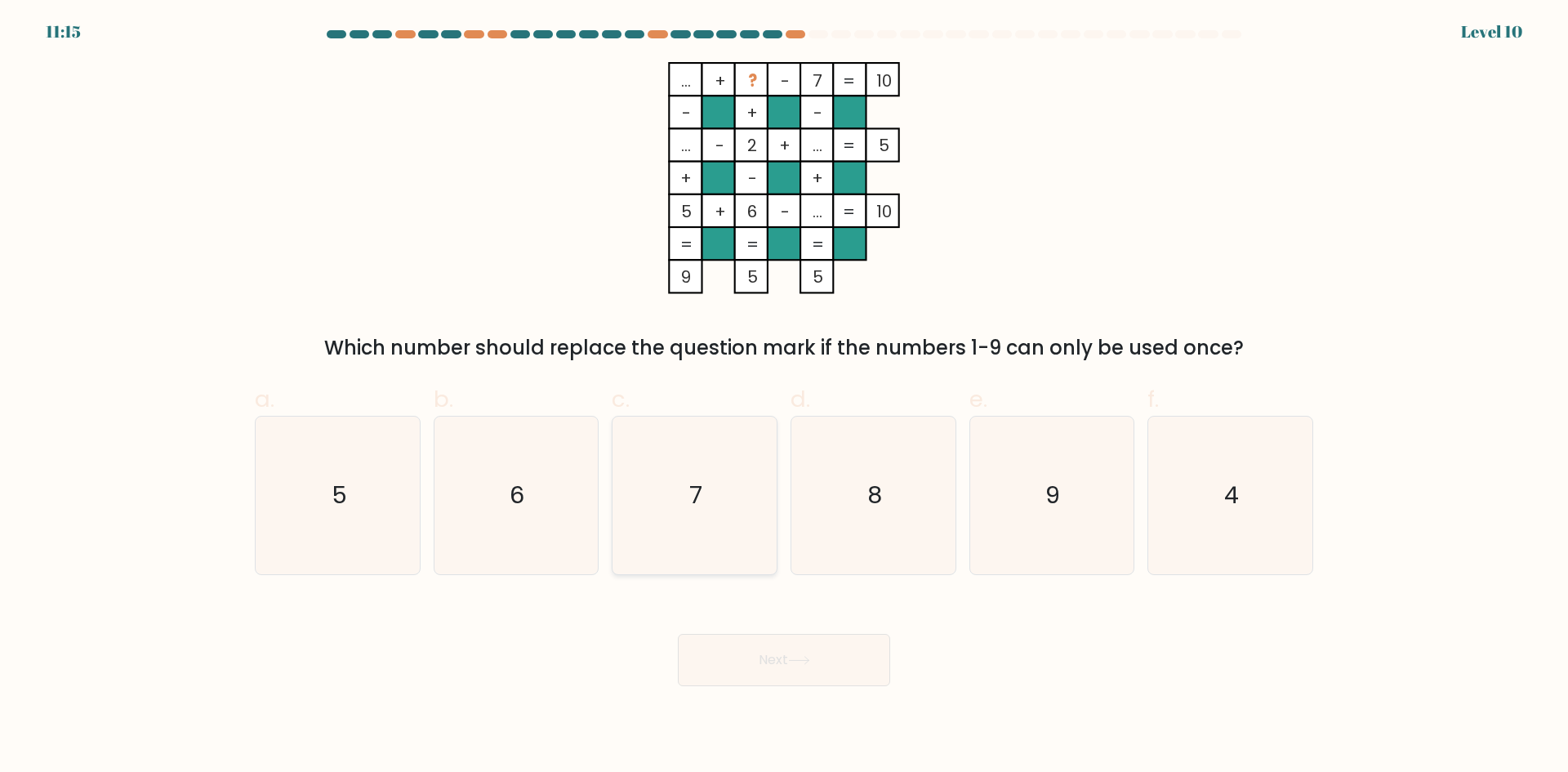
click at [708, 459] on icon "7" at bounding box center [694, 495] width 158 height 158
click at [784, 397] on input "c. 7" at bounding box center [784, 392] width 1 height 11
radio input "true"
click at [776, 654] on button "Next" at bounding box center [784, 660] width 212 height 52
